Goal: Book appointment/travel/reservation

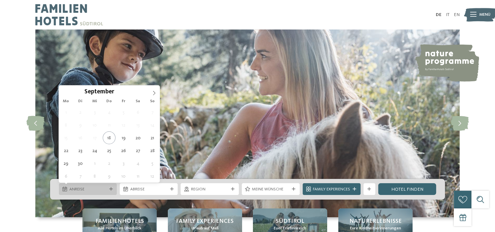
click at [105, 186] on span "Anreise" at bounding box center [87, 189] width 37 height 6
type div "27.09.2025"
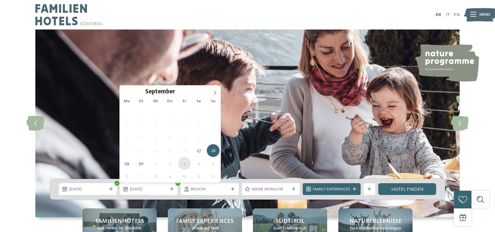
type div "03.10.2025"
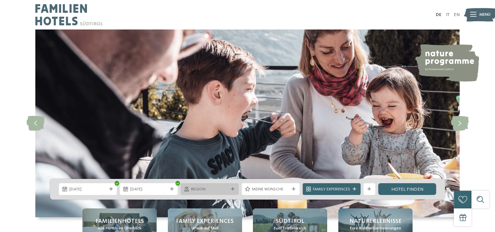
click at [228, 189] on div "Region" at bounding box center [209, 189] width 40 height 6
click at [0, 0] on div "Region Dolomiten" at bounding box center [0, 0] width 0 height 0
click at [270, 188] on span "Meine Wünsche" at bounding box center [270, 189] width 37 height 6
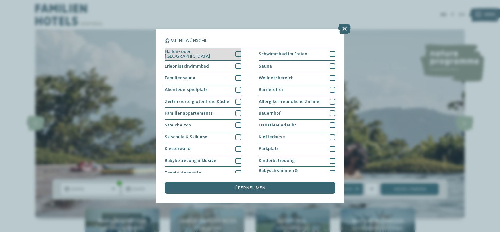
click at [237, 52] on div at bounding box center [238, 54] width 6 height 6
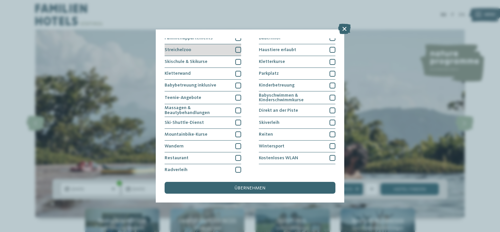
scroll to position [77, 0]
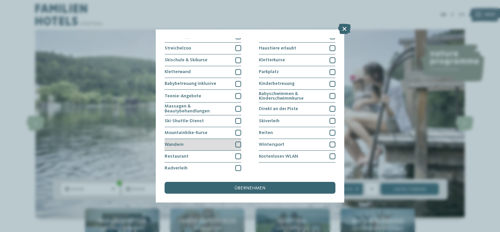
click at [236, 144] on div at bounding box center [238, 144] width 6 height 6
click at [235, 153] on div at bounding box center [238, 156] width 6 height 6
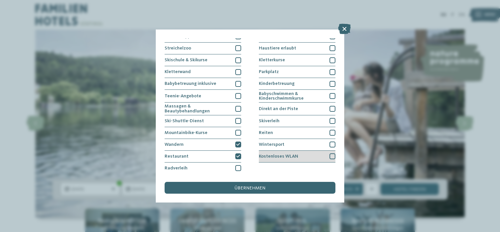
click at [280, 156] on span "Kostenloses WLAN" at bounding box center [278, 156] width 39 height 5
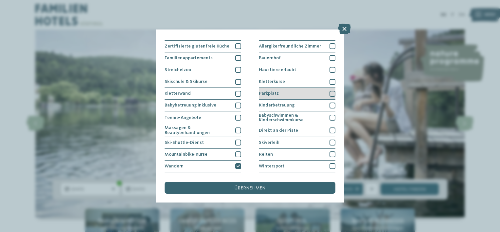
scroll to position [44, 0]
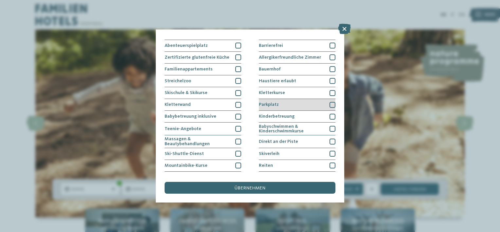
click at [272, 104] on span "Parkplatz" at bounding box center [269, 104] width 20 height 5
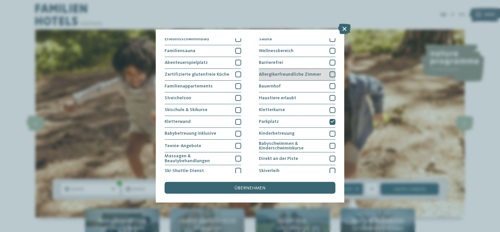
scroll to position [11, 0]
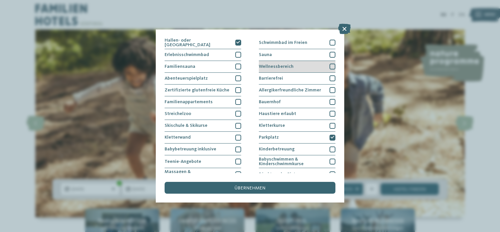
click at [271, 64] on span "Wellnessbereich" at bounding box center [276, 66] width 35 height 5
click at [272, 56] on div "Sauna" at bounding box center [297, 55] width 77 height 12
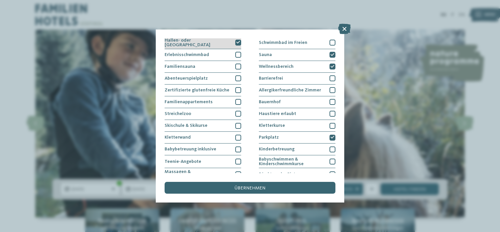
click at [236, 42] on icon at bounding box center [238, 43] width 4 height 4
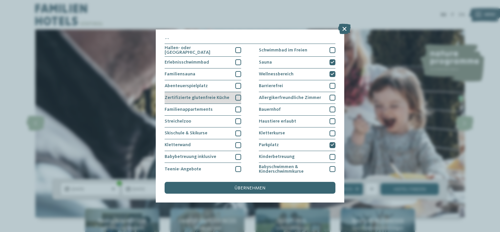
scroll to position [0, 0]
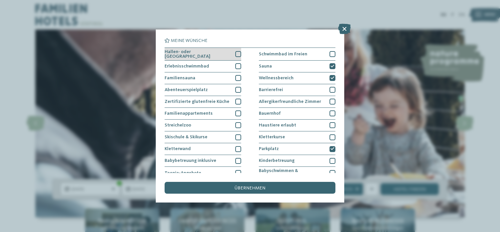
click at [233, 55] on div "Hallen- oder Schleusenbad" at bounding box center [203, 54] width 77 height 13
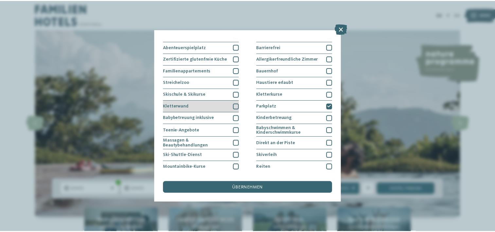
scroll to position [77, 0]
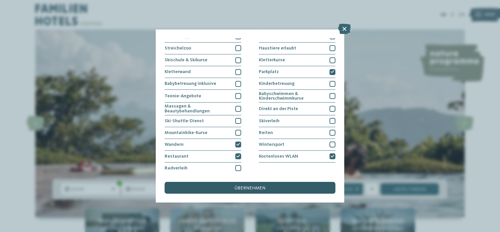
click at [233, 188] on div "übernehmen" at bounding box center [250, 188] width 171 height 12
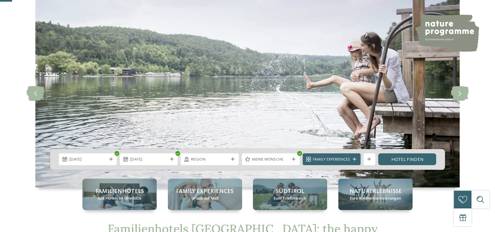
scroll to position [65, 0]
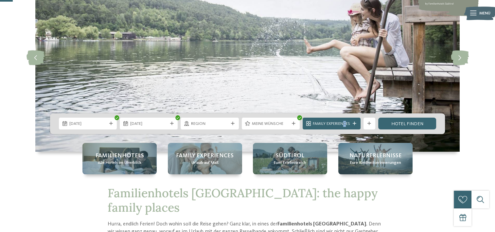
click at [344, 124] on span "Family Experiences" at bounding box center [331, 124] width 37 height 6
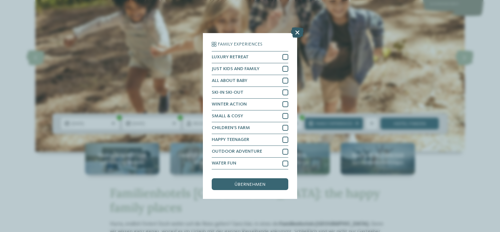
click at [299, 35] on icon at bounding box center [297, 32] width 13 height 10
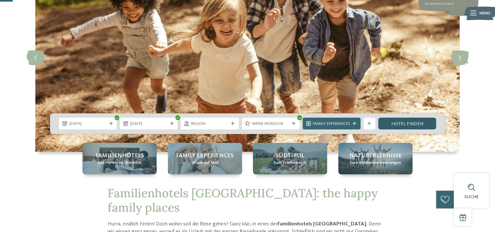
click at [403, 123] on link "Hotel finden" at bounding box center [407, 123] width 58 height 12
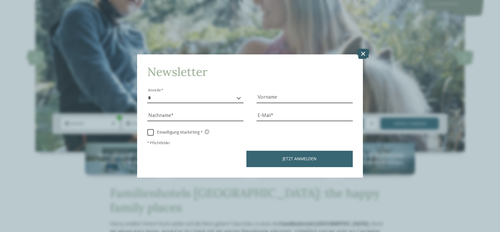
click at [360, 57] on icon at bounding box center [363, 54] width 13 height 10
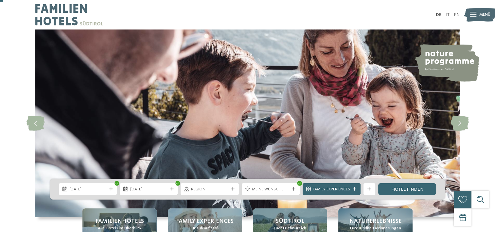
scroll to position [33, 0]
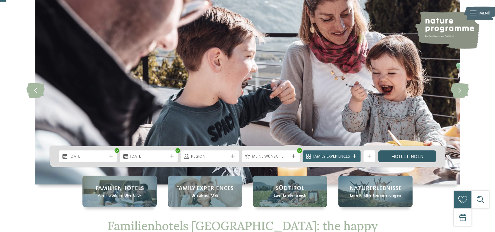
click at [399, 153] on link "Hotel finden" at bounding box center [407, 156] width 58 height 12
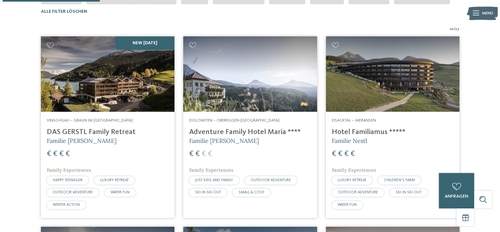
scroll to position [189, 0]
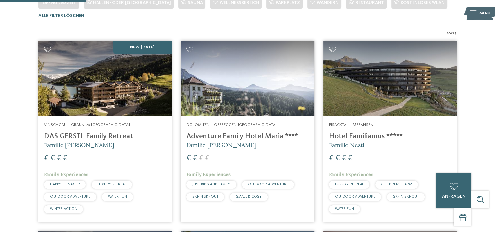
click at [98, 90] on img at bounding box center [104, 78] width 133 height 75
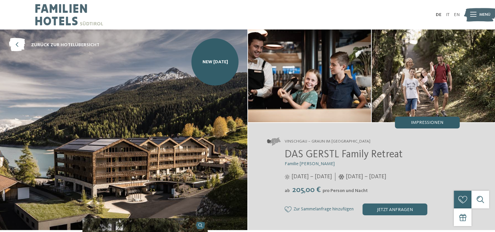
click at [427, 123] on span "Impressionen" at bounding box center [427, 122] width 32 height 5
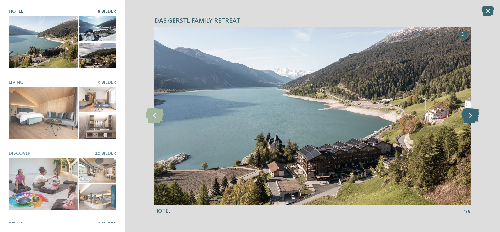
click at [471, 116] on icon at bounding box center [470, 115] width 18 height 15
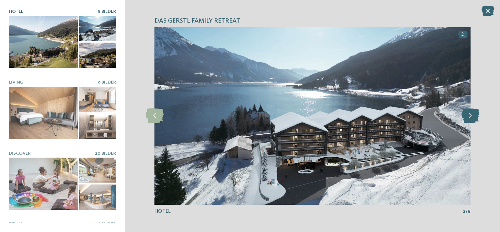
click at [472, 117] on icon at bounding box center [470, 115] width 18 height 15
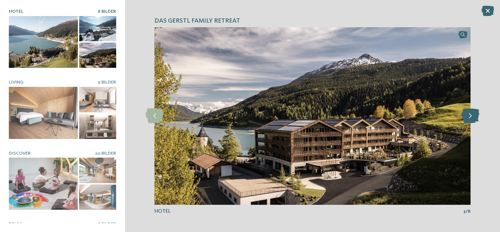
click at [473, 118] on icon at bounding box center [470, 115] width 18 height 15
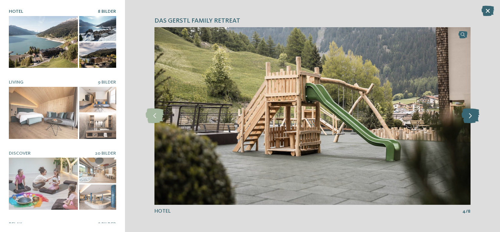
click at [473, 118] on icon at bounding box center [470, 115] width 18 height 15
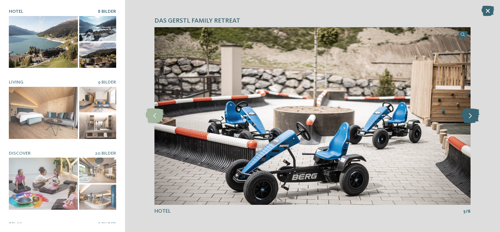
click at [473, 118] on icon at bounding box center [470, 115] width 18 height 15
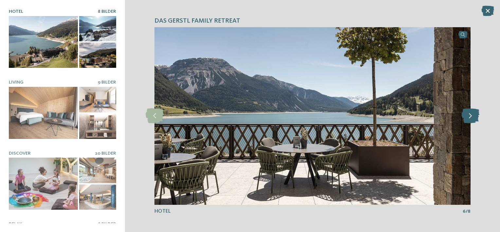
click at [473, 118] on icon at bounding box center [470, 115] width 18 height 15
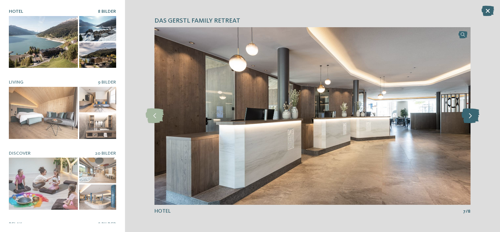
click at [473, 118] on icon at bounding box center [470, 115] width 18 height 15
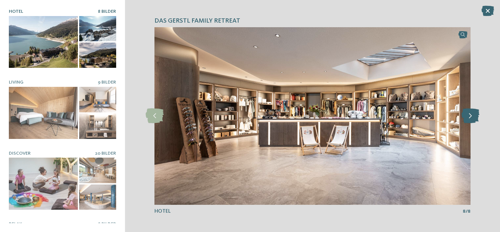
click at [473, 117] on icon at bounding box center [470, 115] width 18 height 15
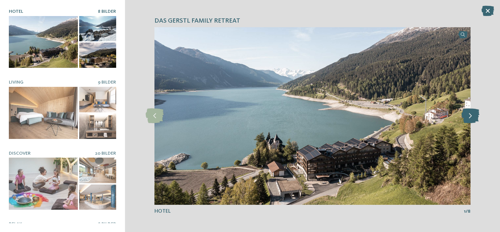
click at [473, 117] on icon at bounding box center [470, 115] width 18 height 15
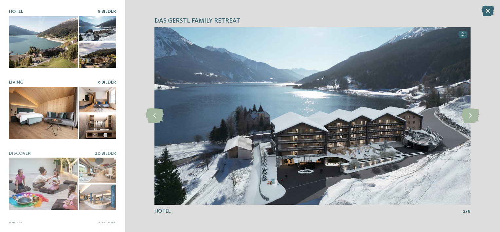
click at [41, 97] on div at bounding box center [43, 113] width 69 height 52
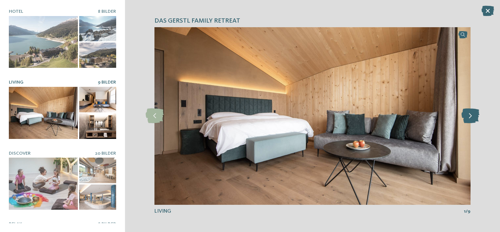
click at [464, 116] on icon at bounding box center [470, 115] width 18 height 15
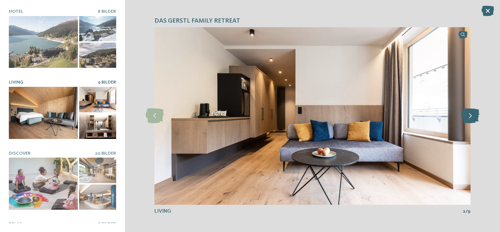
click at [464, 116] on icon at bounding box center [470, 115] width 18 height 15
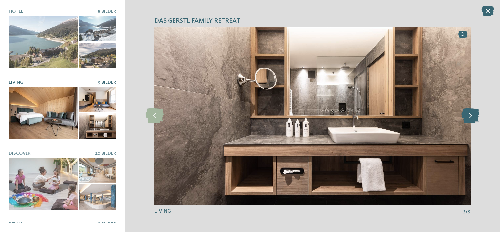
click at [466, 119] on icon at bounding box center [470, 115] width 18 height 15
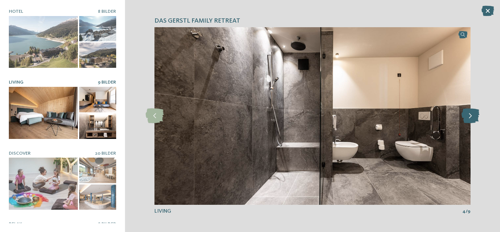
click at [466, 120] on icon at bounding box center [470, 115] width 18 height 15
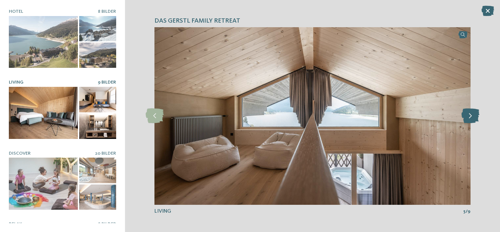
click at [466, 121] on icon at bounding box center [470, 115] width 18 height 15
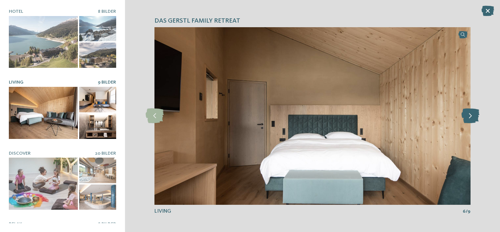
click at [466, 122] on icon at bounding box center [470, 115] width 18 height 15
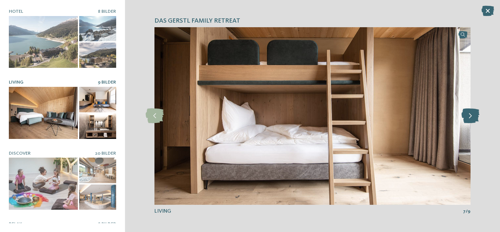
click at [466, 122] on icon at bounding box center [470, 115] width 18 height 15
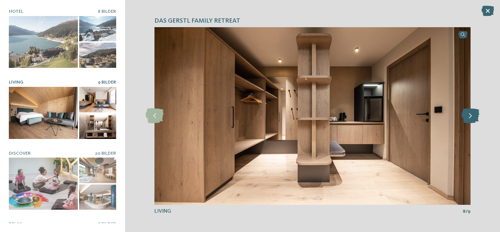
click at [466, 122] on icon at bounding box center [470, 115] width 18 height 15
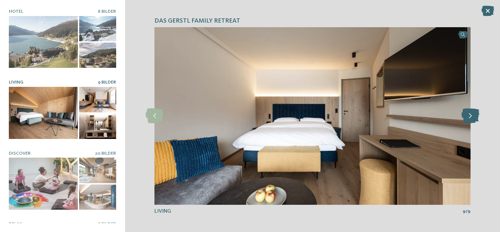
click at [466, 122] on icon at bounding box center [470, 115] width 18 height 15
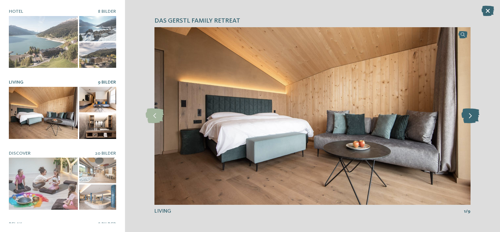
click at [466, 122] on icon at bounding box center [470, 115] width 18 height 15
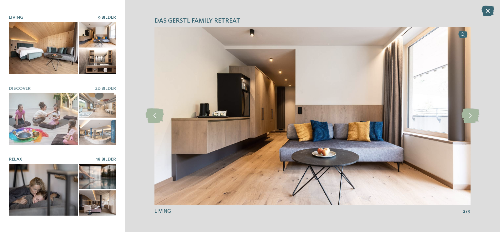
scroll to position [120, 0]
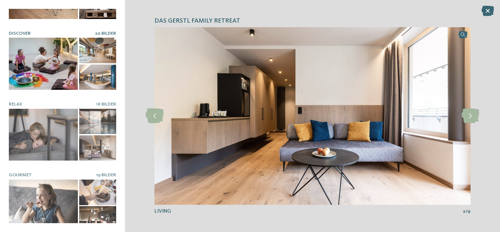
click at [25, 51] on div at bounding box center [43, 64] width 69 height 52
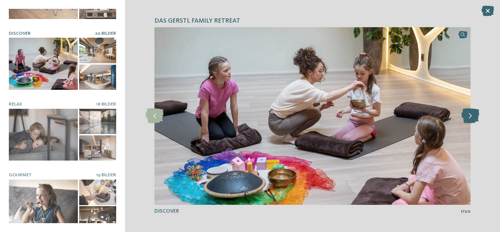
click at [463, 117] on icon at bounding box center [470, 115] width 18 height 15
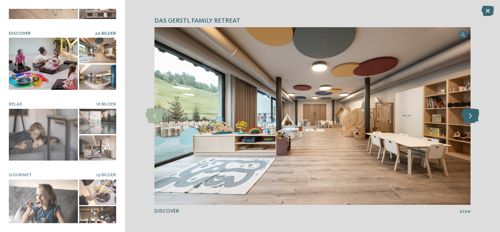
click at [463, 117] on icon at bounding box center [470, 115] width 18 height 15
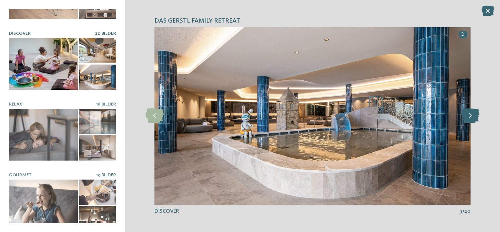
click at [463, 117] on icon at bounding box center [470, 115] width 18 height 15
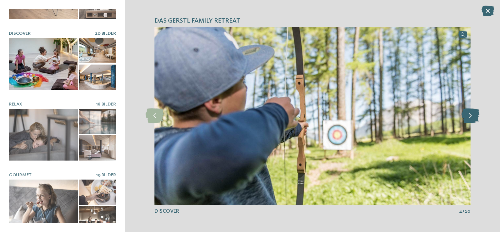
click at [463, 117] on icon at bounding box center [470, 115] width 18 height 15
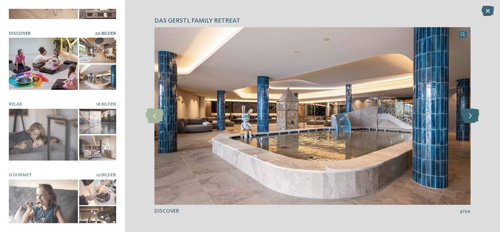
click at [463, 117] on icon at bounding box center [470, 115] width 18 height 15
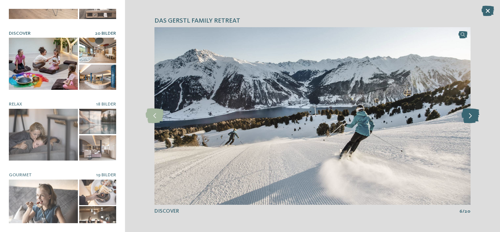
click at [464, 119] on icon at bounding box center [470, 115] width 18 height 15
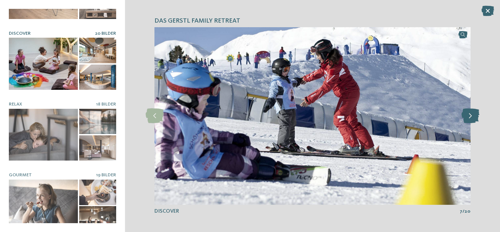
click at [464, 119] on icon at bounding box center [470, 115] width 18 height 15
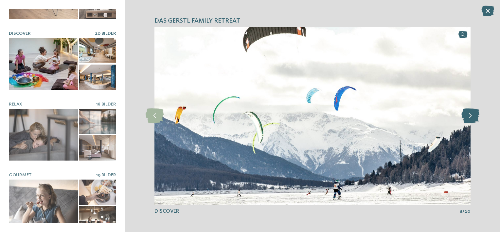
click at [464, 119] on icon at bounding box center [470, 115] width 18 height 15
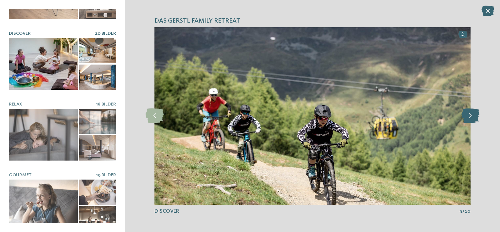
click at [464, 119] on icon at bounding box center [470, 115] width 18 height 15
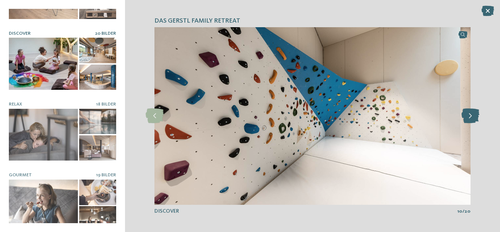
click at [464, 119] on icon at bounding box center [470, 115] width 18 height 15
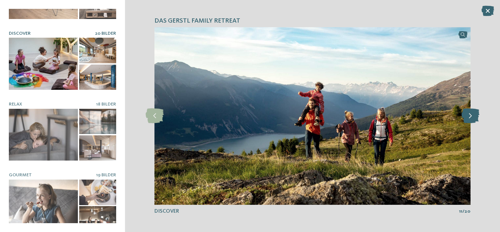
click at [464, 119] on icon at bounding box center [470, 115] width 18 height 15
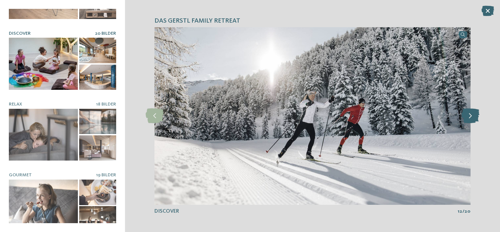
click at [464, 120] on icon at bounding box center [470, 115] width 18 height 15
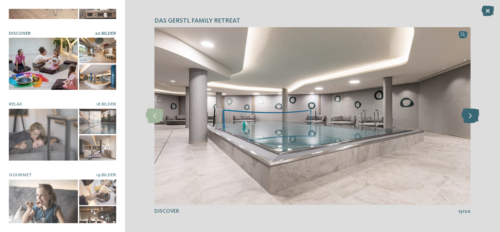
click at [464, 120] on icon at bounding box center [470, 115] width 18 height 15
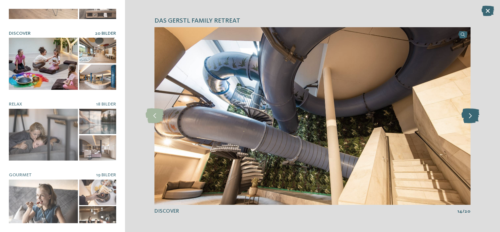
click at [464, 120] on icon at bounding box center [470, 115] width 18 height 15
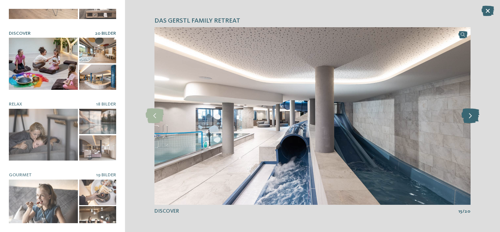
click at [464, 120] on icon at bounding box center [470, 115] width 18 height 15
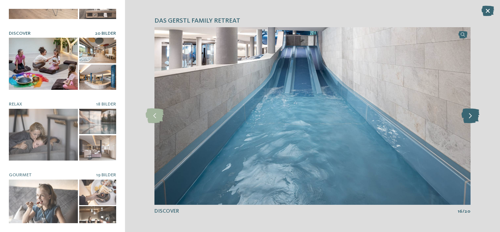
click at [464, 120] on icon at bounding box center [470, 115] width 18 height 15
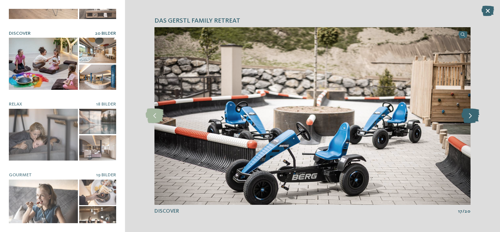
click at [464, 120] on icon at bounding box center [470, 115] width 18 height 15
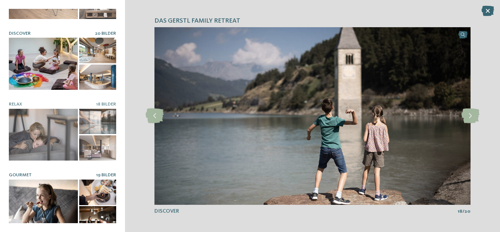
click at [37, 179] on div at bounding box center [43, 205] width 69 height 52
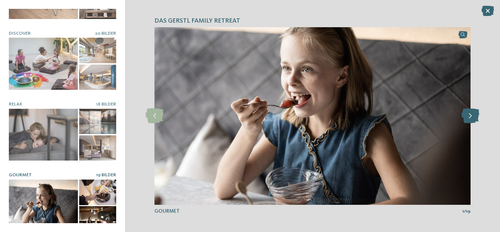
click at [467, 115] on icon at bounding box center [470, 115] width 18 height 15
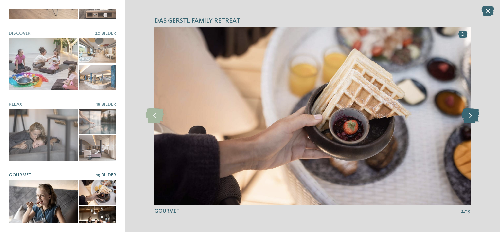
click at [467, 116] on icon at bounding box center [470, 115] width 18 height 15
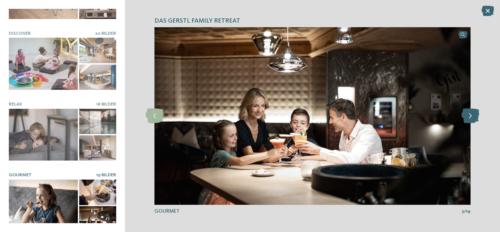
click at [462, 115] on icon at bounding box center [470, 115] width 18 height 15
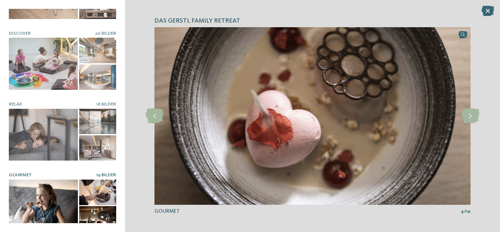
click at [461, 115] on img at bounding box center [312, 115] width 316 height 177
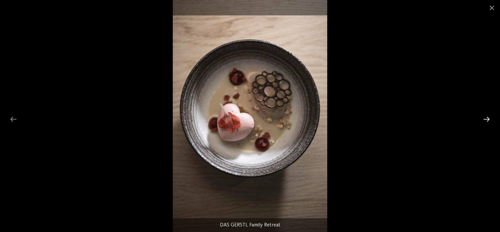
click at [490, 122] on div at bounding box center [487, 119] width 14 height 13
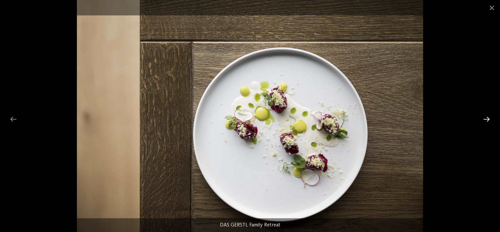
click at [490, 122] on div at bounding box center [487, 119] width 14 height 13
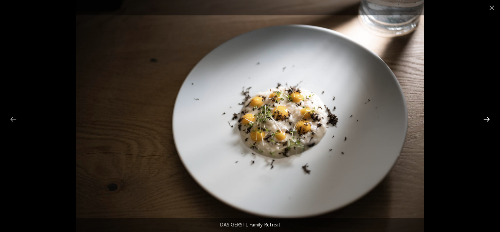
click at [490, 122] on div at bounding box center [487, 119] width 14 height 13
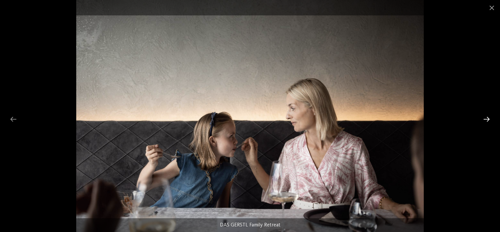
click at [490, 123] on div at bounding box center [487, 119] width 14 height 13
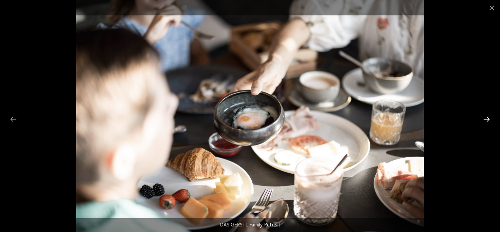
click at [490, 123] on div at bounding box center [487, 119] width 14 height 13
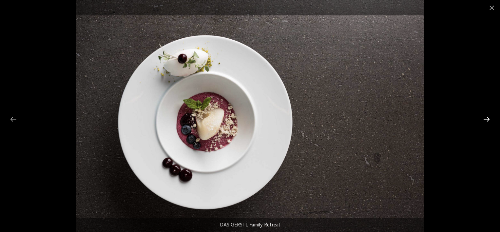
click at [490, 123] on div at bounding box center [487, 119] width 14 height 13
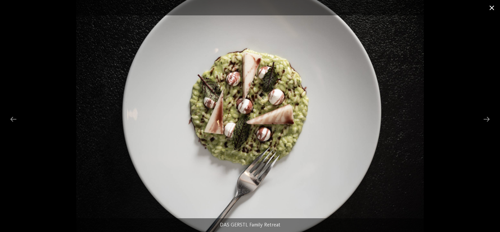
click at [490, 11] on span at bounding box center [492, 7] width 16 height 15
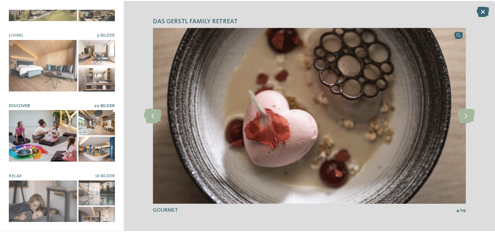
scroll to position [0, 0]
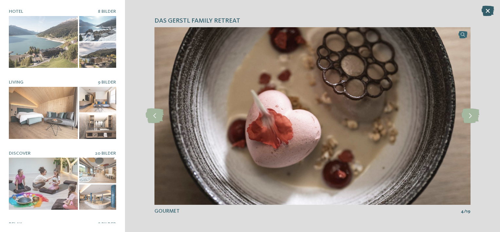
click at [487, 10] on icon at bounding box center [487, 11] width 13 height 10
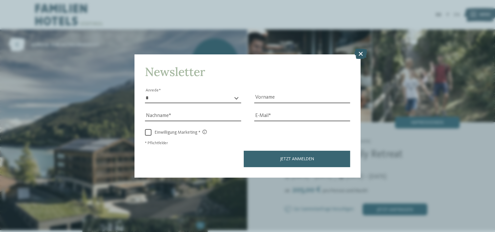
click at [364, 54] on icon at bounding box center [360, 54] width 13 height 10
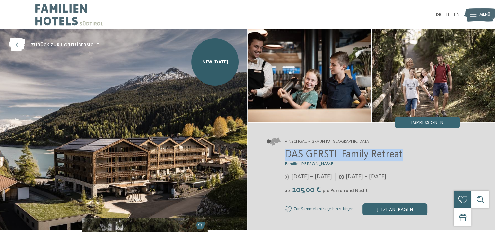
drag, startPoint x: 283, startPoint y: 150, endPoint x: 434, endPoint y: 151, distance: 150.8
click at [434, 151] on div "DAS GERSTL Family Retreat Familie Gerstl 16.05. – 09.11.2025 05.12.2025 – 12.04…" at bounding box center [363, 182] width 193 height 66
copy span "DAS GERSTL Family Retreat"
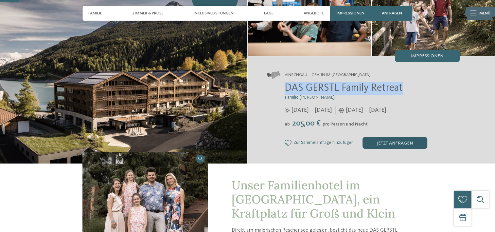
scroll to position [65, 0]
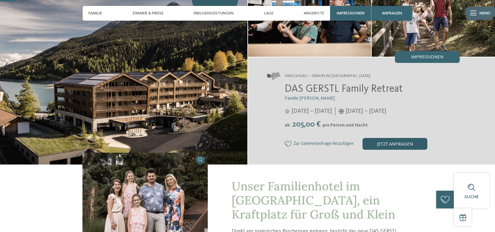
click at [383, 142] on div "jetzt anfragen" at bounding box center [395, 144] width 65 height 12
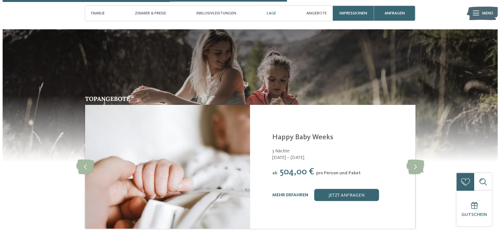
scroll to position [1222, 0]
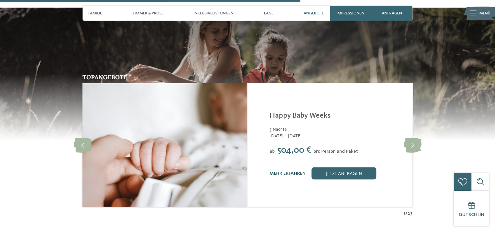
click at [283, 170] on link "mehr erfahren" at bounding box center [288, 172] width 36 height 5
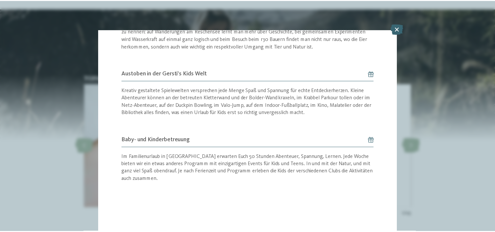
scroll to position [453, 0]
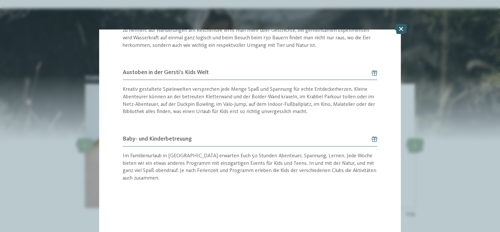
click at [404, 28] on icon at bounding box center [401, 29] width 13 height 10
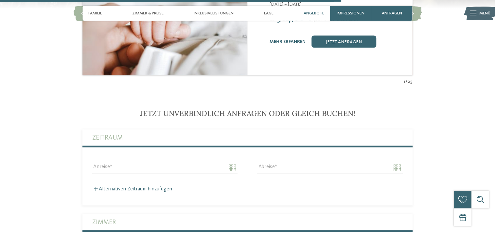
scroll to position [1353, 0]
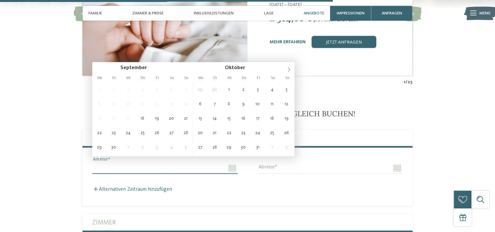
click at [225, 162] on input "Anreise" at bounding box center [164, 167] width 145 height 11
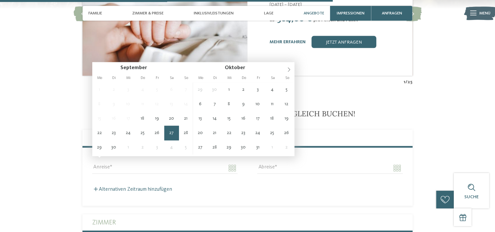
type input "**********"
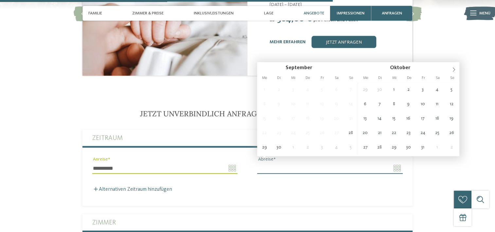
click at [301, 162] on input "Abreise" at bounding box center [329, 167] width 145 height 11
click at [399, 163] on input "Abreise" at bounding box center [329, 167] width 145 height 11
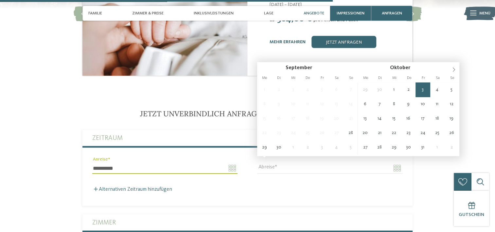
type input "**********"
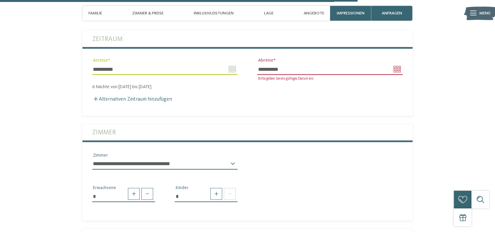
scroll to position [1484, 0]
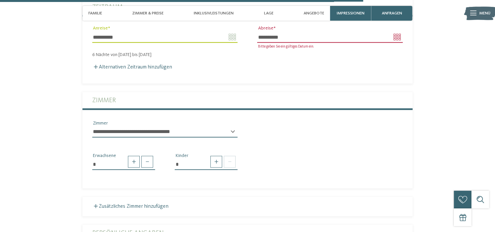
click at [128, 126] on select "**********" at bounding box center [164, 131] width 145 height 11
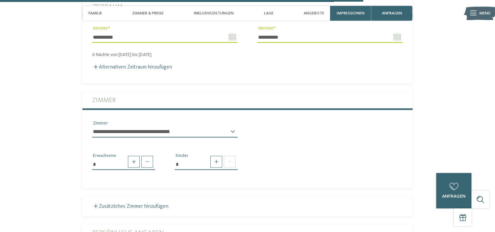
click at [128, 126] on select "**********" at bounding box center [164, 131] width 145 height 11
click at [221, 158] on span at bounding box center [216, 162] width 12 height 12
type input "*"
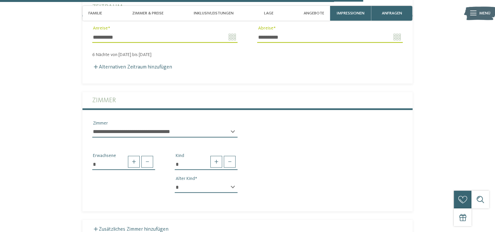
click at [215, 182] on select "* * * * * * * * * * * ** ** ** ** ** ** ** **" at bounding box center [206, 187] width 63 height 11
select select "*"
click at [175, 182] on select "* * * * * * * * * * * ** ** ** ** ** ** ** **" at bounding box center [206, 187] width 63 height 11
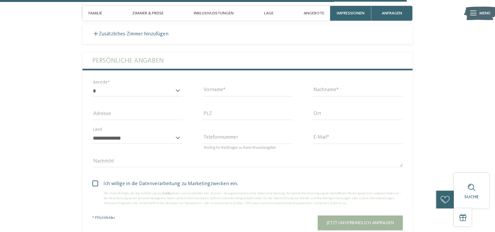
scroll to position [1680, 0]
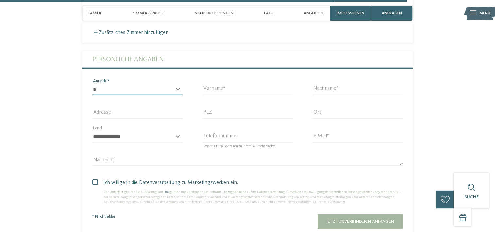
click at [116, 84] on select "* **** **** ******* ******" at bounding box center [137, 89] width 90 height 11
select select "*"
click at [92, 84] on select "* **** **** ******* ******" at bounding box center [137, 89] width 90 height 11
click at [205, 84] on input "Vorname" at bounding box center [247, 89] width 90 height 11
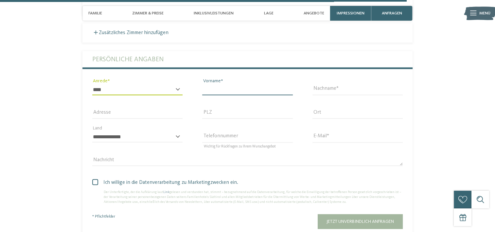
type input "**********"
type input "******"
type input "**********"
type input "*****"
type input "**********"
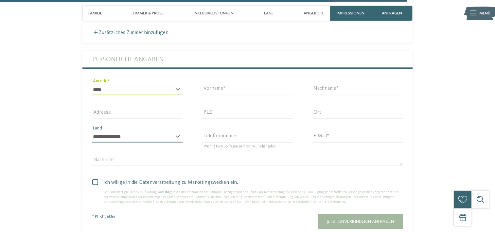
select select "**"
type input "**********"
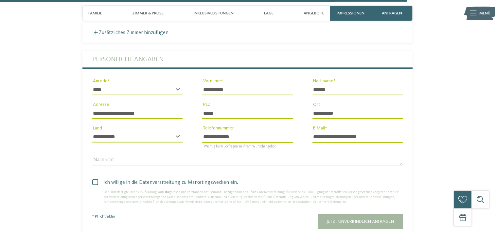
drag, startPoint x: 218, startPoint y: 83, endPoint x: 274, endPoint y: 94, distance: 56.8
click at [274, 94] on div "**********" at bounding box center [247, 111] width 330 height 121
type input "*****"
click at [158, 108] on input "**********" at bounding box center [137, 113] width 90 height 11
drag, startPoint x: 142, startPoint y: 105, endPoint x: 2, endPoint y: 101, distance: 140.4
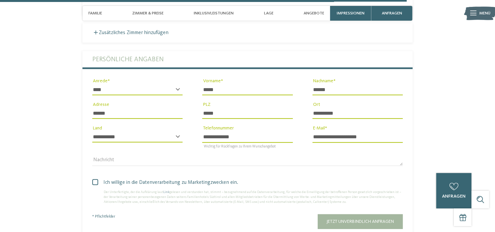
type input "**********"
click at [129, 108] on input "**********" at bounding box center [137, 113] width 90 height 11
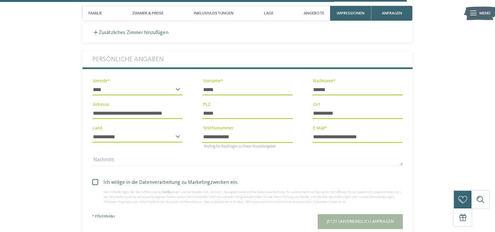
drag, startPoint x: 259, startPoint y: 106, endPoint x: 174, endPoint y: 106, distance: 84.7
click at [174, 106] on div "**********" at bounding box center [247, 111] width 330 height 121
type input "*****"
type input "**********"
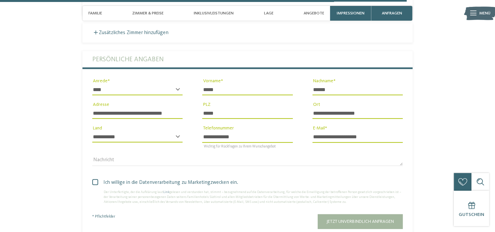
drag, startPoint x: 128, startPoint y: 103, endPoint x: 179, endPoint y: 103, distance: 51.4
click at [179, 108] on input "**********" at bounding box center [137, 113] width 90 height 11
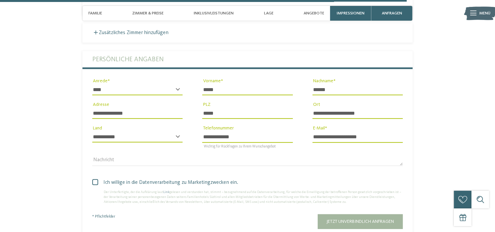
type input "**********"
click at [58, 159] on section "**********" at bounding box center [247, 18] width 401 height 472
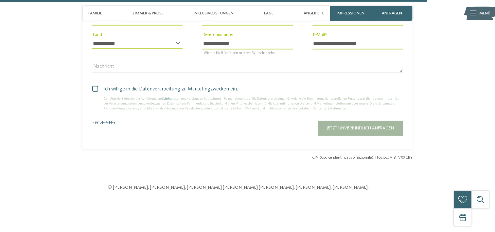
scroll to position [1746, 0]
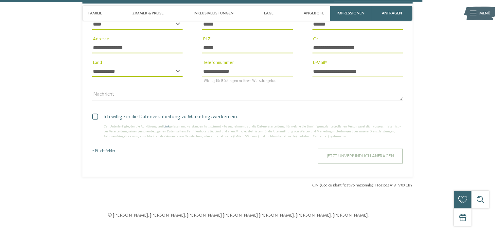
click at [332, 153] on span "Jetzt unverbindlich anfragen" at bounding box center [360, 155] width 67 height 5
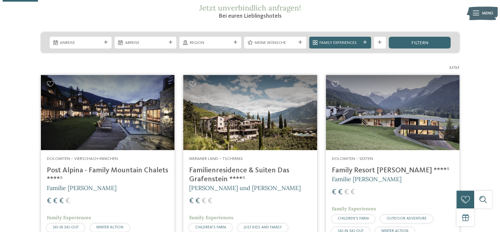
scroll to position [88, 0]
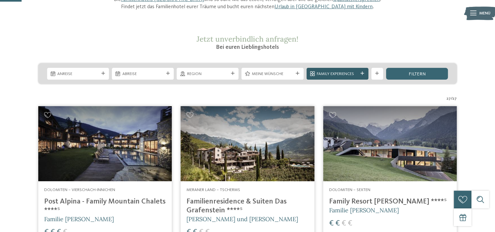
click at [330, 71] on span "Family Experiences" at bounding box center [337, 74] width 41 height 6
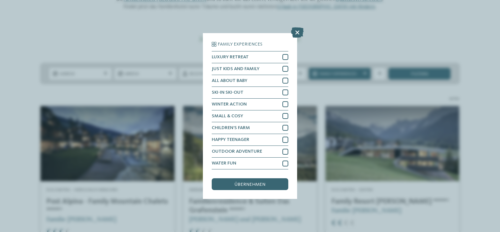
click at [360, 49] on div "Family Experiences LUXURY RETREAT JUST KIDS AND FAMILY" at bounding box center [250, 116] width 500 height 232
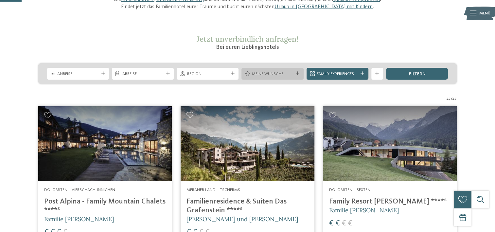
click at [280, 75] on span "Meine Wünsche" at bounding box center [272, 74] width 41 height 6
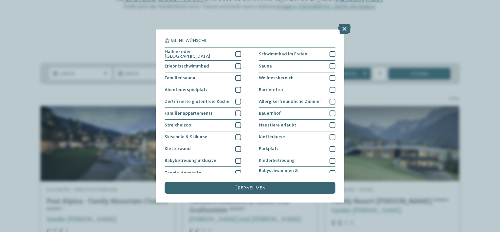
click at [126, 33] on div "Meine Wünsche Hallen- oder Schleusenbad Schwimmbad im Freien" at bounding box center [250, 116] width 500 height 232
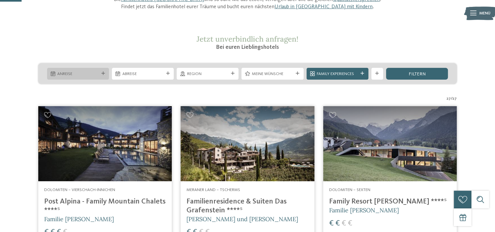
drag, startPoint x: 77, startPoint y: 81, endPoint x: 74, endPoint y: 71, distance: 9.9
click at [76, 81] on div "Anreise Abreise" at bounding box center [247, 73] width 418 height 21
click at [74, 72] on span "Anreise" at bounding box center [77, 74] width 41 height 6
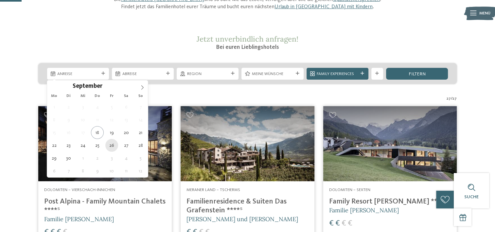
type div "26.09.2025"
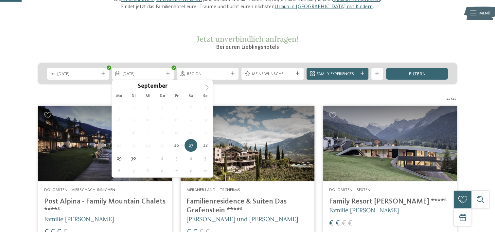
type div "27.09.2025"
drag, startPoint x: 189, startPoint y: 141, endPoint x: 173, endPoint y: 133, distance: 17.9
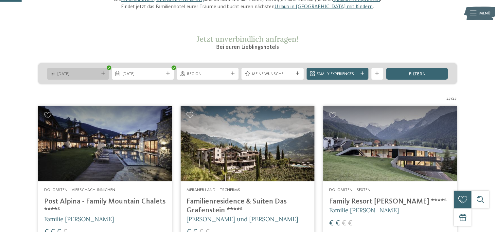
click at [88, 71] on span "26.09.2025" at bounding box center [77, 74] width 41 height 6
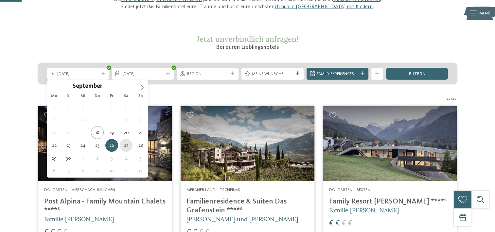
type div "27.09.2025"
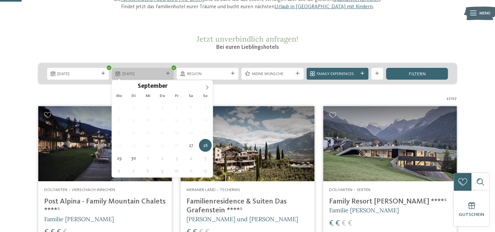
click at [138, 74] on span "28.09.2025" at bounding box center [142, 74] width 41 height 6
type div "03.10.2025"
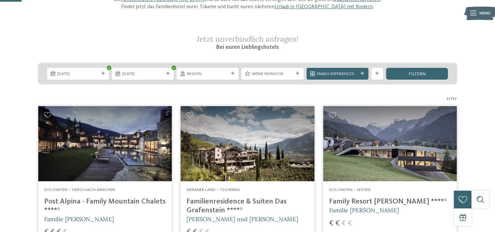
click at [275, 72] on span "Meine Wünsche" at bounding box center [272, 74] width 41 height 6
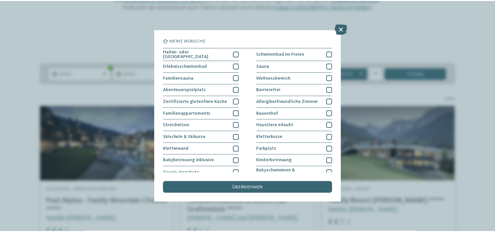
scroll to position [77, 0]
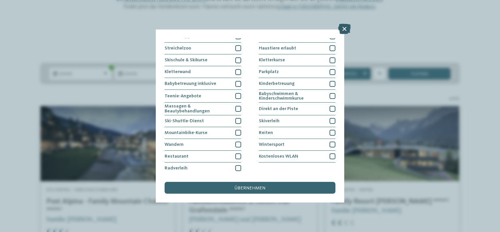
click at [343, 27] on icon at bounding box center [344, 29] width 13 height 10
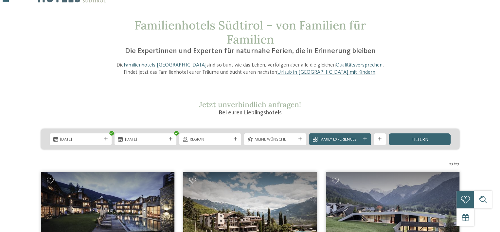
scroll to position [121, 0]
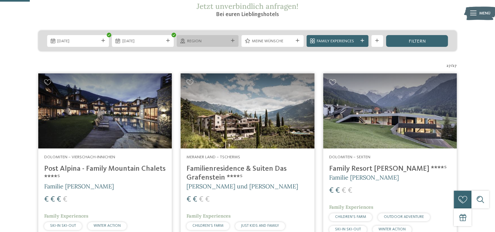
click at [205, 44] on div "Region" at bounding box center [208, 41] width 62 height 12
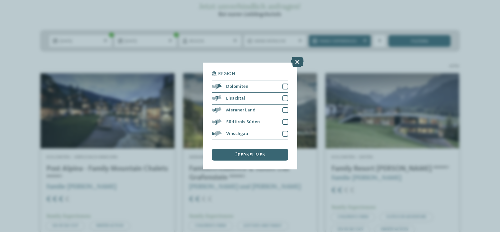
click at [297, 61] on icon at bounding box center [297, 62] width 13 height 10
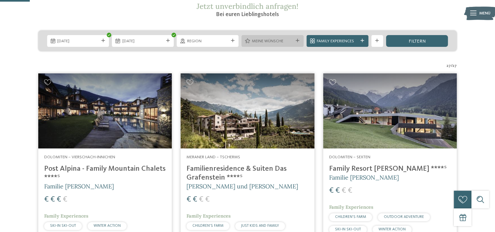
click at [261, 38] on span "Meine Wünsche" at bounding box center [272, 41] width 41 height 6
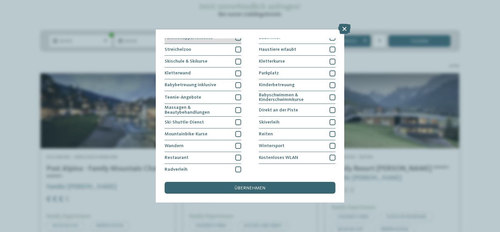
scroll to position [77, 0]
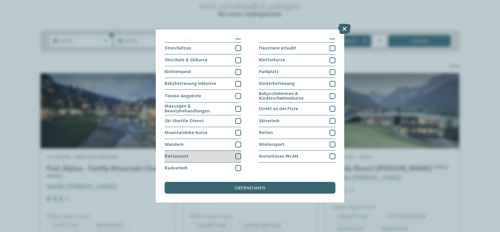
click at [233, 155] on div "Restaurant" at bounding box center [203, 156] width 77 height 12
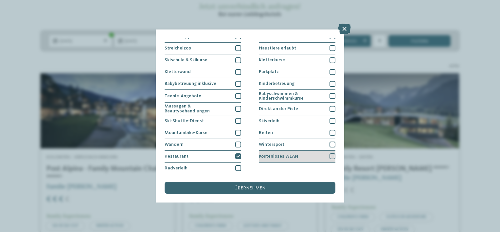
click at [314, 154] on div "Kostenloses WLAN" at bounding box center [297, 156] width 77 height 12
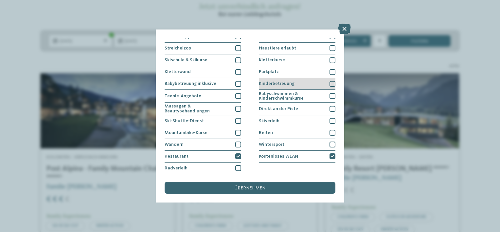
click at [313, 80] on div "Kinderbetreuung" at bounding box center [297, 84] width 77 height 12
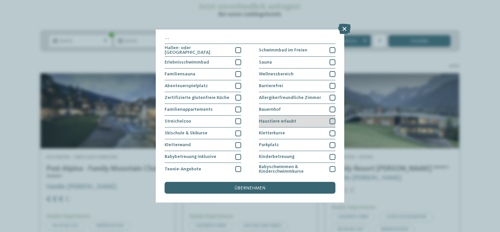
scroll to position [0, 0]
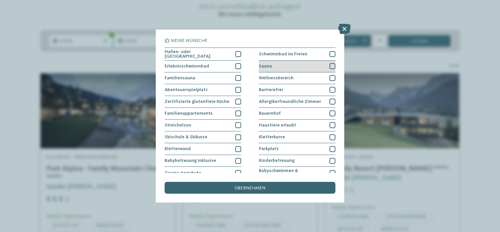
click at [278, 62] on div "Sauna" at bounding box center [297, 67] width 77 height 12
click at [292, 53] on span "Schwimmbad im Freien" at bounding box center [283, 54] width 48 height 5
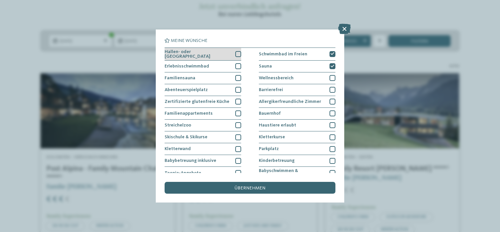
click at [230, 54] on div "Hallen- oder Schleusenbad" at bounding box center [203, 54] width 77 height 13
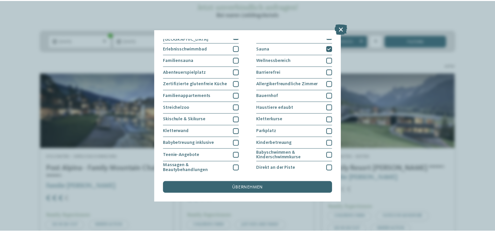
scroll to position [33, 0]
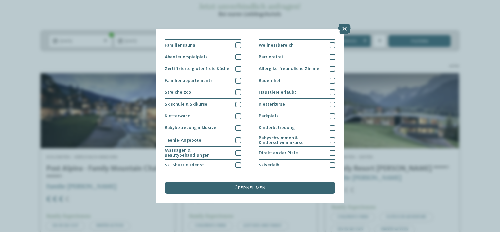
click at [256, 189] on span "übernehmen" at bounding box center [250, 188] width 31 height 5
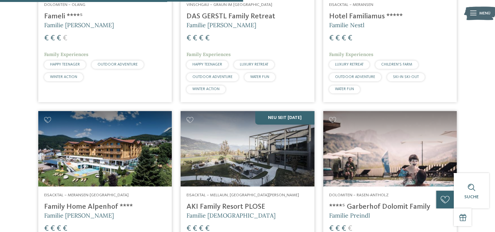
scroll to position [549, 0]
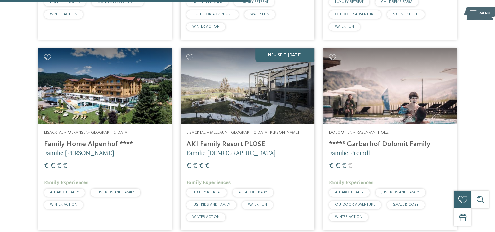
click at [287, 103] on img at bounding box center [247, 85] width 133 height 75
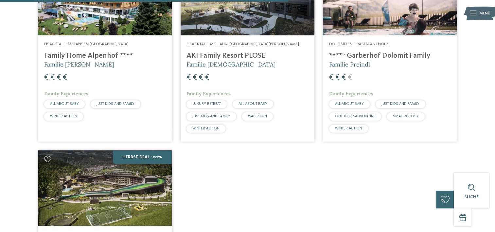
scroll to position [582, 0]
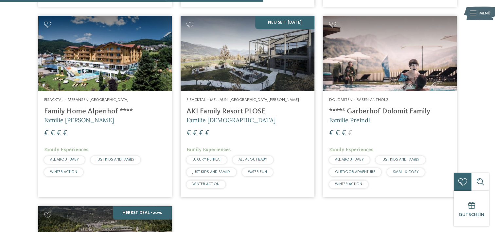
click at [375, 71] on img at bounding box center [389, 53] width 133 height 75
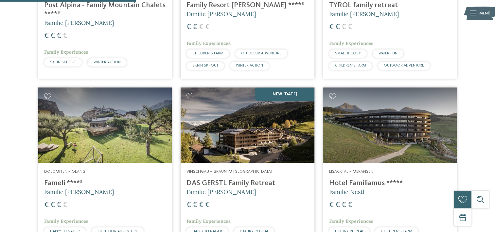
scroll to position [189, 0]
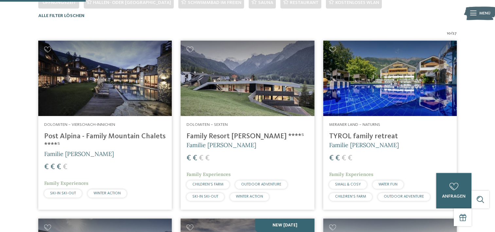
click at [261, 84] on img at bounding box center [247, 78] width 133 height 75
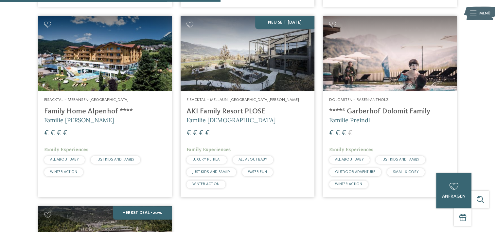
scroll to position [386, 0]
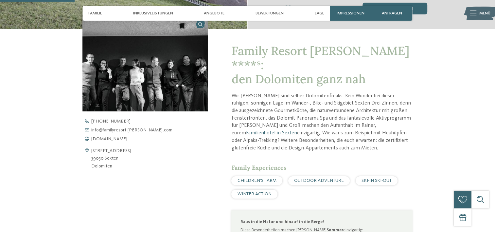
scroll to position [98, 0]
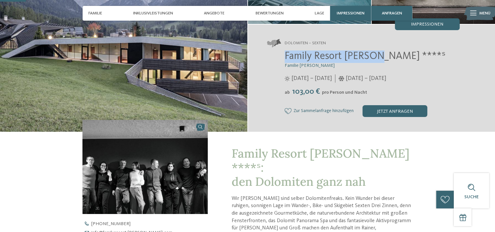
drag, startPoint x: 287, startPoint y: 56, endPoint x: 373, endPoint y: 58, distance: 86.4
click at [373, 58] on span "Family Resort [PERSON_NAME] ****ˢ" at bounding box center [365, 56] width 161 height 10
copy span "Family Resort [PERSON_NAME]"
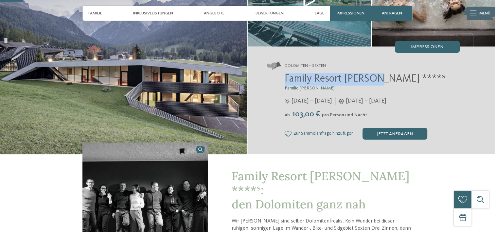
scroll to position [65, 0]
